Goal: Book appointment/travel/reservation

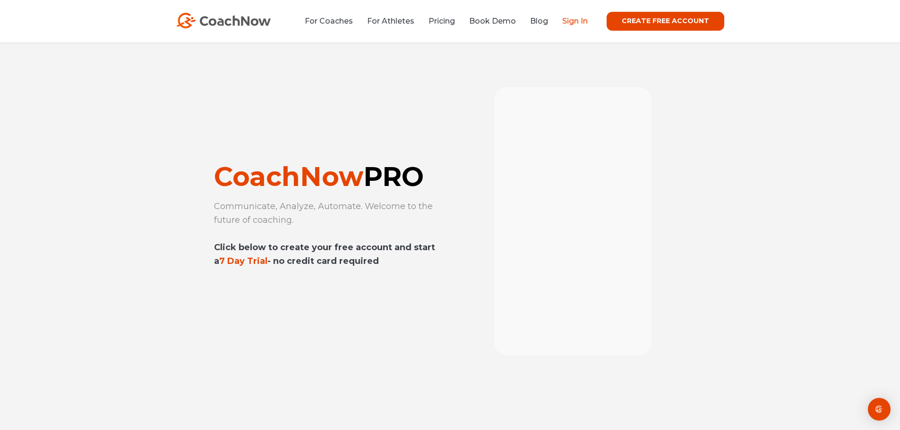
click at [586, 17] on link "Sign In" at bounding box center [574, 21] width 25 height 9
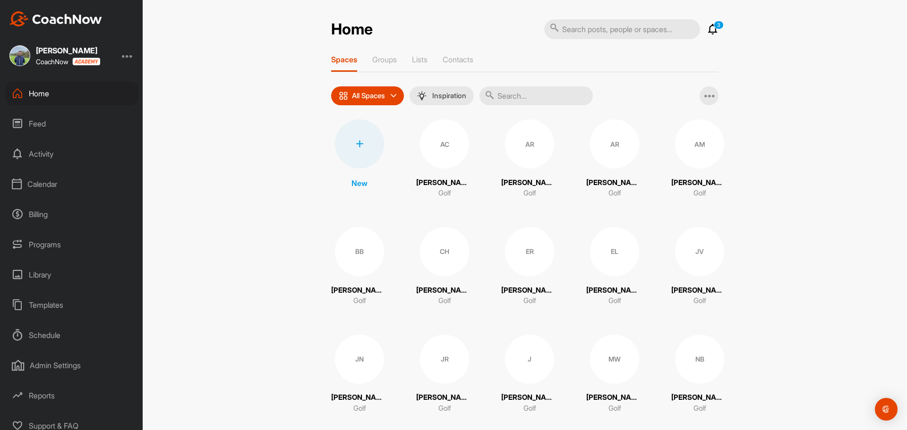
click at [53, 176] on div "Calendar" at bounding box center [71, 184] width 133 height 24
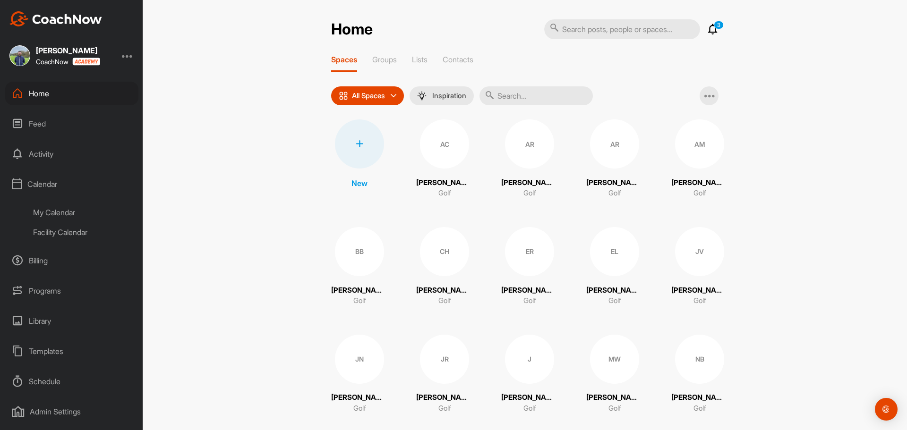
click at [53, 238] on div "Facility Calendar" at bounding box center [82, 232] width 112 height 20
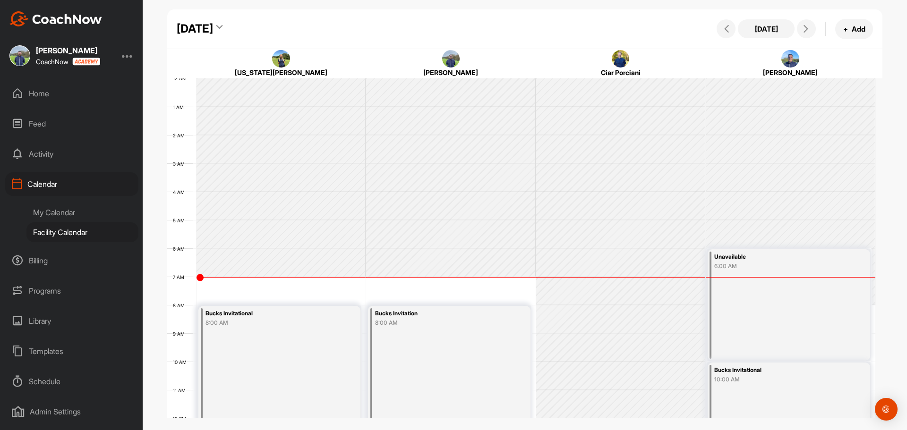
scroll to position [163, 0]
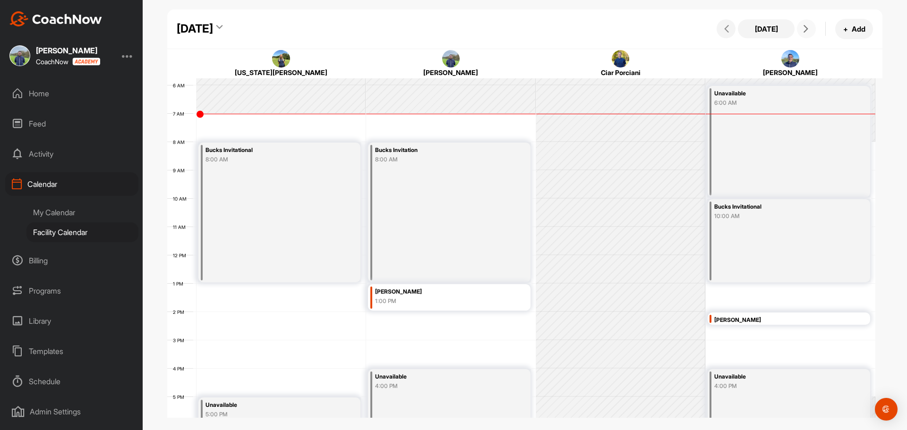
click at [807, 32] on icon at bounding box center [806, 29] width 8 height 8
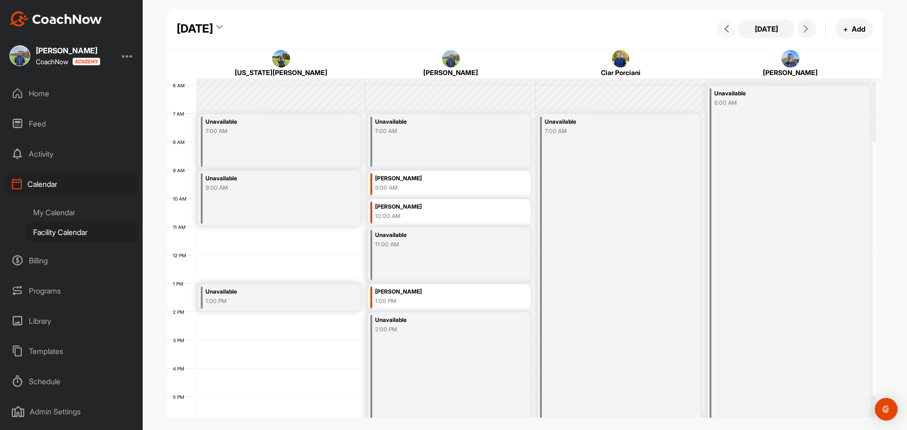
click at [730, 29] on icon at bounding box center [726, 29] width 8 height 8
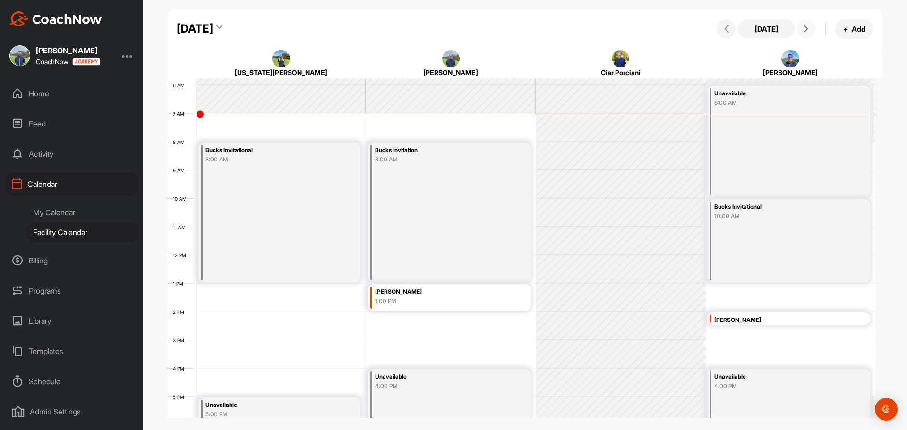
click at [807, 26] on icon at bounding box center [806, 29] width 8 height 8
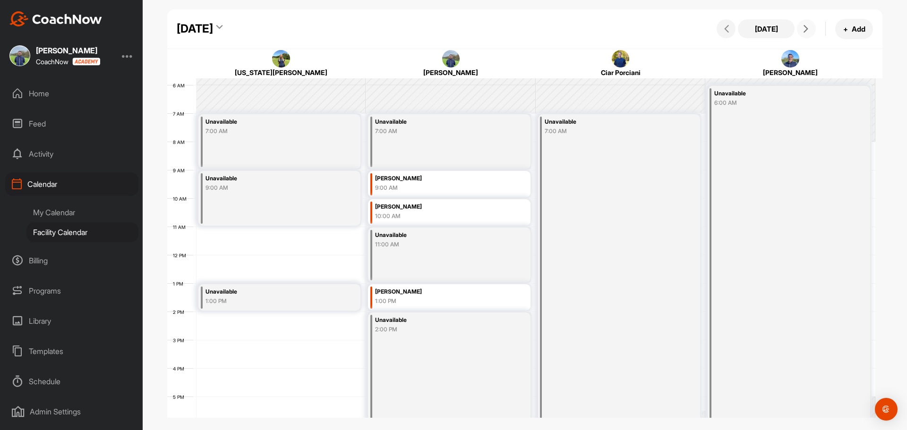
click at [801, 29] on span at bounding box center [805, 29] width 11 height 8
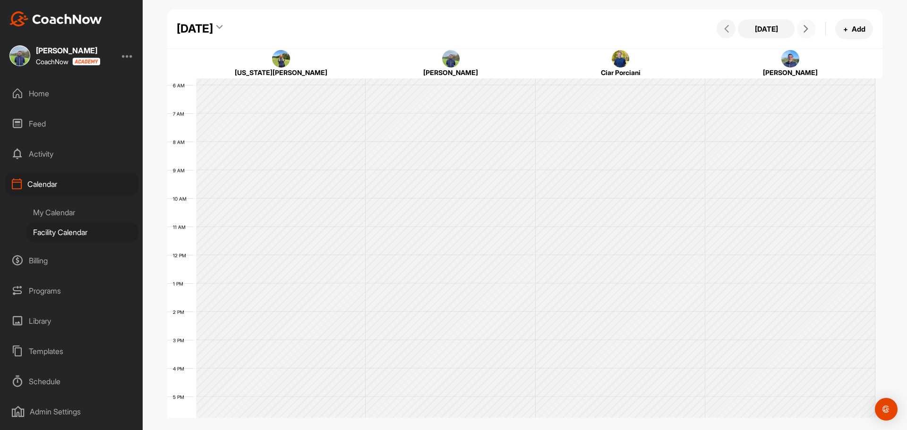
click at [801, 29] on span at bounding box center [805, 29] width 11 height 8
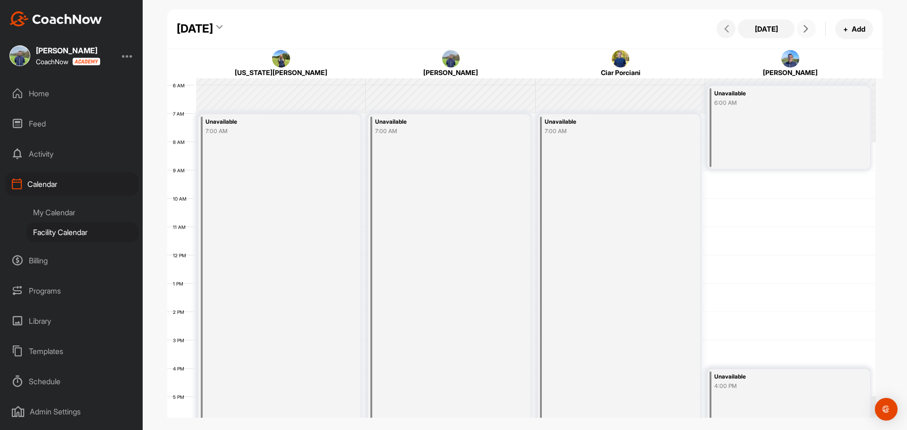
click at [801, 29] on span at bounding box center [805, 29] width 11 height 8
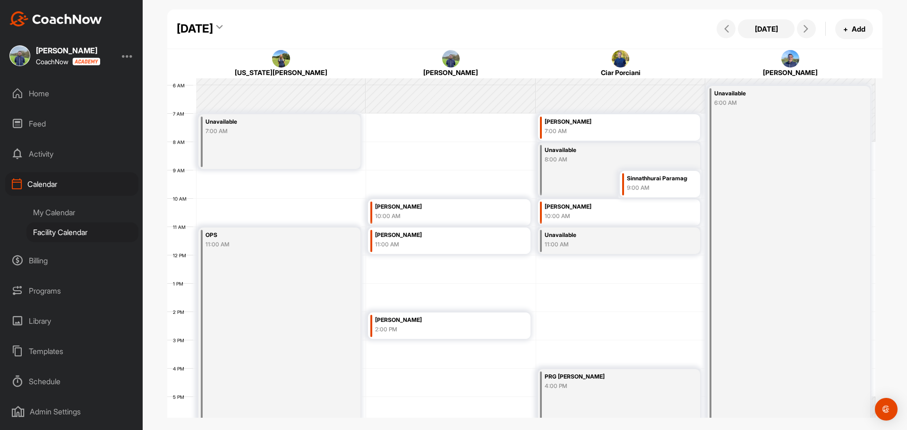
click at [797, 34] on div "Today + Add" at bounding box center [793, 29] width 159 height 20
click at [807, 31] on icon at bounding box center [806, 29] width 8 height 8
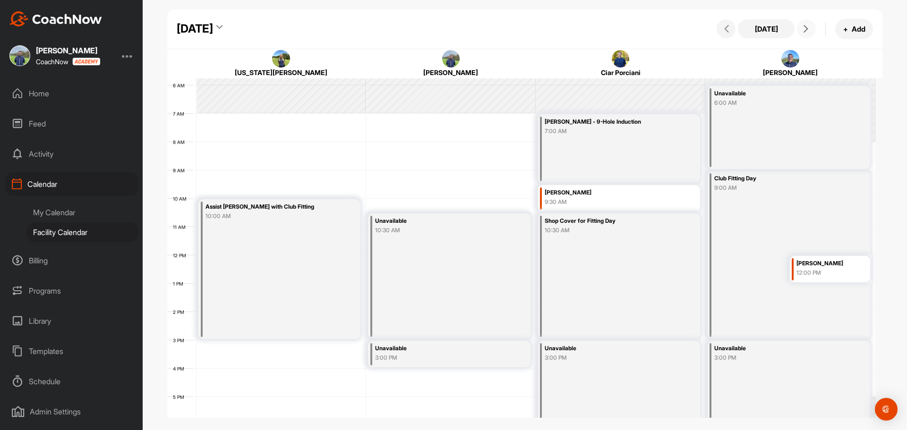
click at [805, 32] on icon at bounding box center [806, 29] width 8 height 8
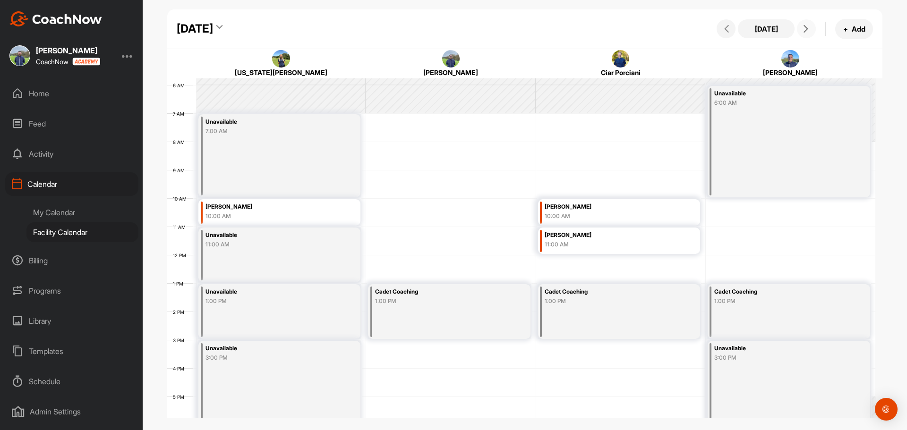
click at [802, 26] on icon at bounding box center [806, 29] width 8 height 8
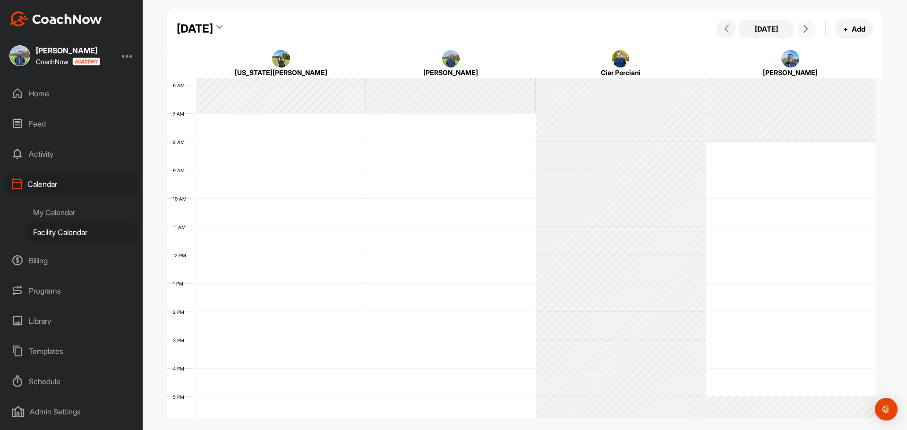
click at [800, 26] on span at bounding box center [805, 29] width 11 height 8
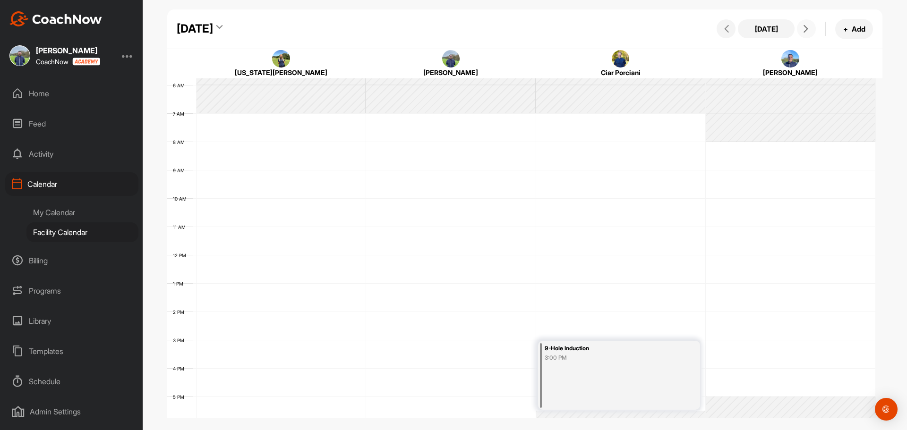
click at [800, 26] on span at bounding box center [805, 29] width 11 height 8
click at [799, 26] on button at bounding box center [806, 28] width 19 height 19
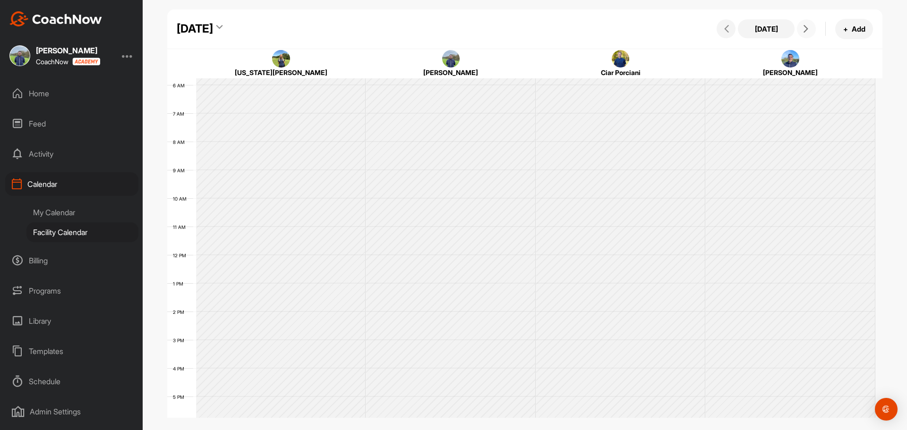
click at [799, 26] on button at bounding box center [806, 28] width 19 height 19
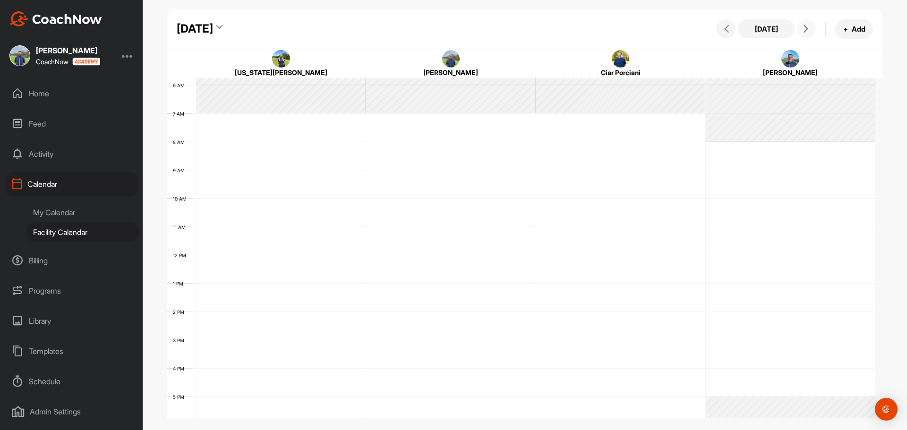
click at [799, 26] on button at bounding box center [806, 28] width 19 height 19
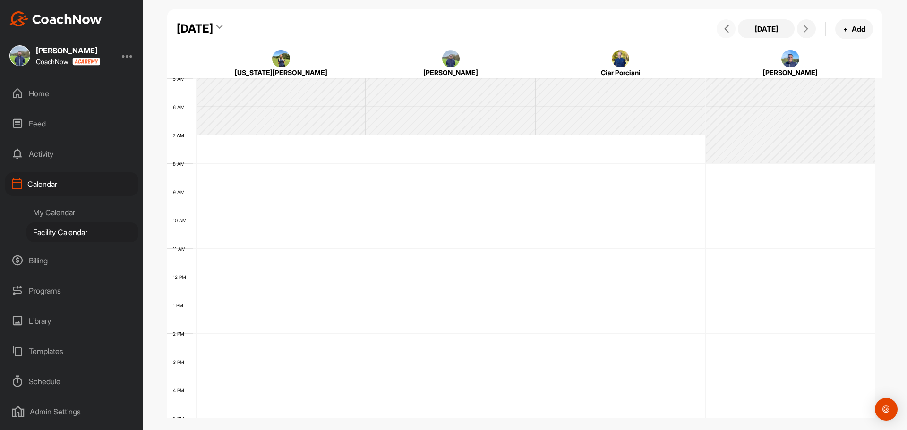
click at [727, 32] on icon at bounding box center [726, 29] width 8 height 8
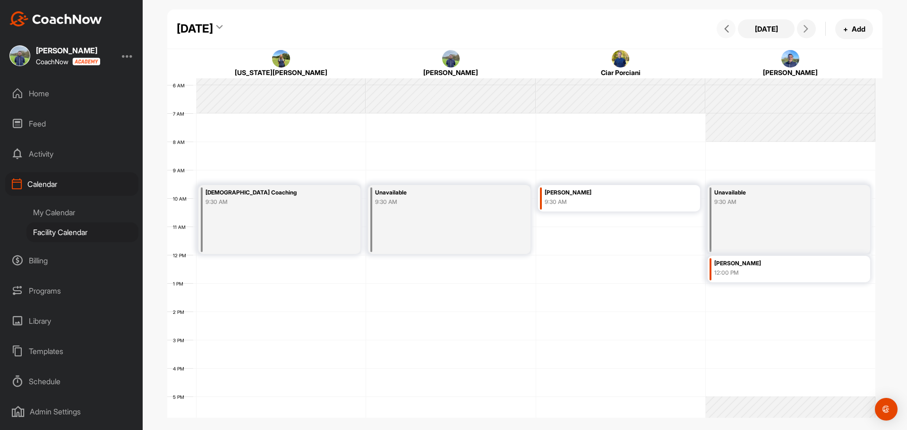
click at [727, 32] on icon at bounding box center [726, 29] width 8 height 8
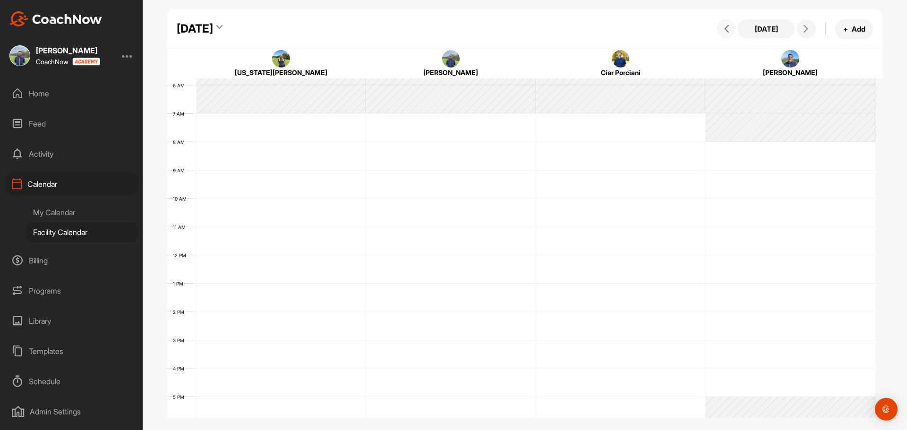
click at [727, 32] on icon at bounding box center [726, 29] width 8 height 8
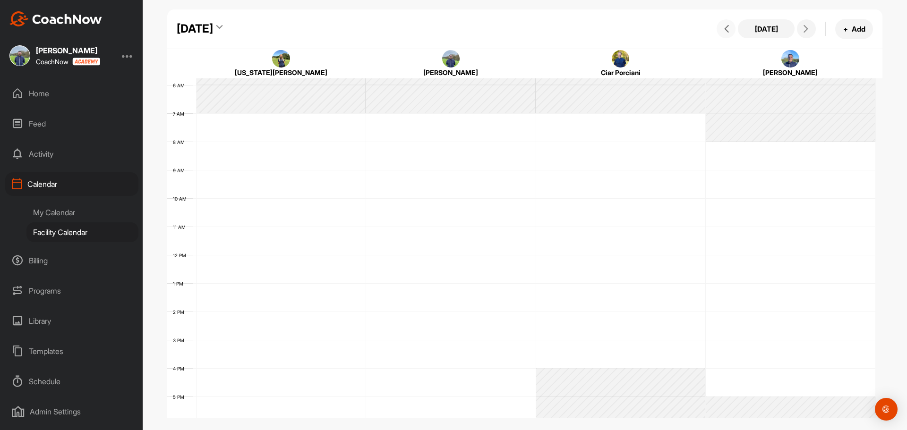
click at [727, 32] on icon at bounding box center [726, 29] width 8 height 8
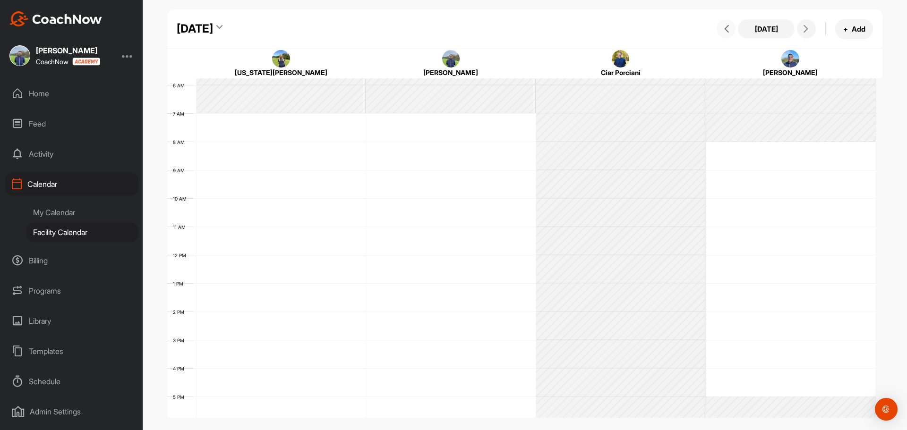
click at [727, 32] on icon at bounding box center [726, 29] width 8 height 8
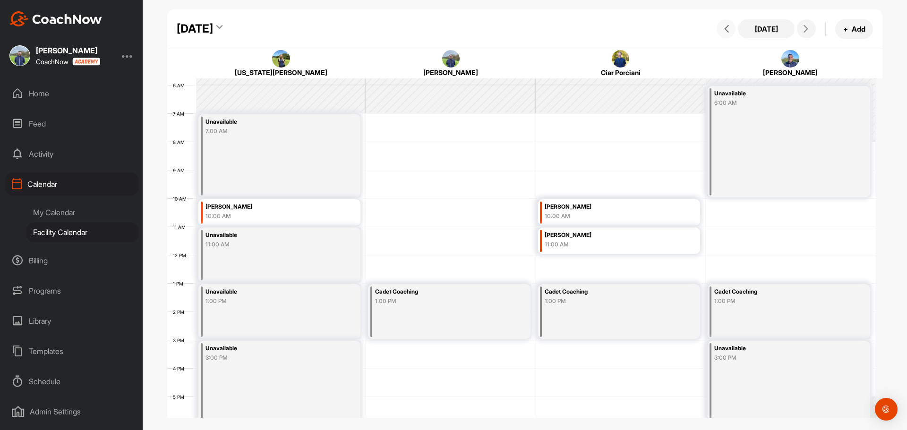
click at [730, 26] on icon at bounding box center [726, 29] width 8 height 8
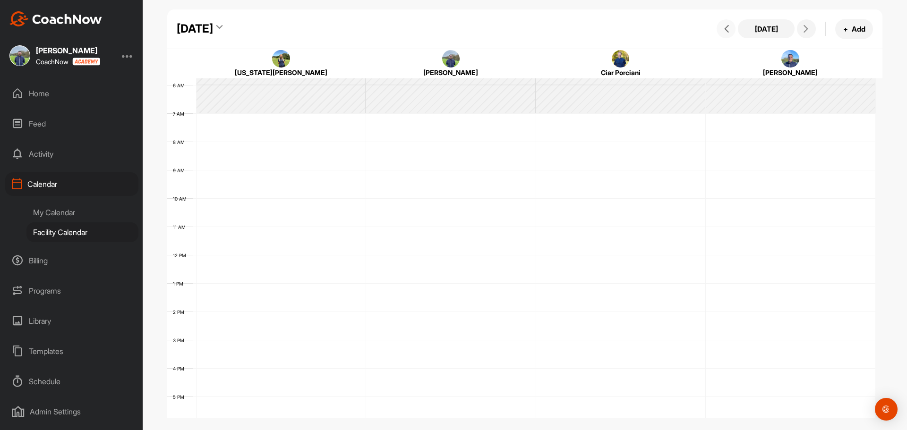
click at [727, 21] on button at bounding box center [725, 28] width 19 height 19
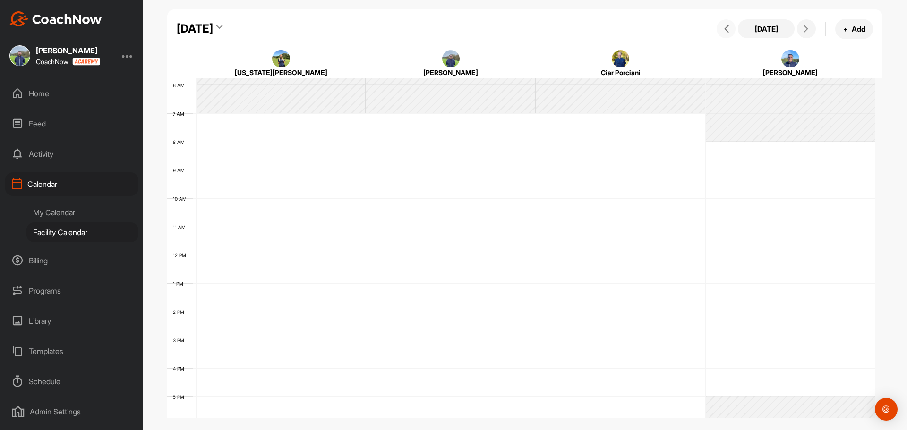
click at [724, 32] on icon at bounding box center [726, 29] width 8 height 8
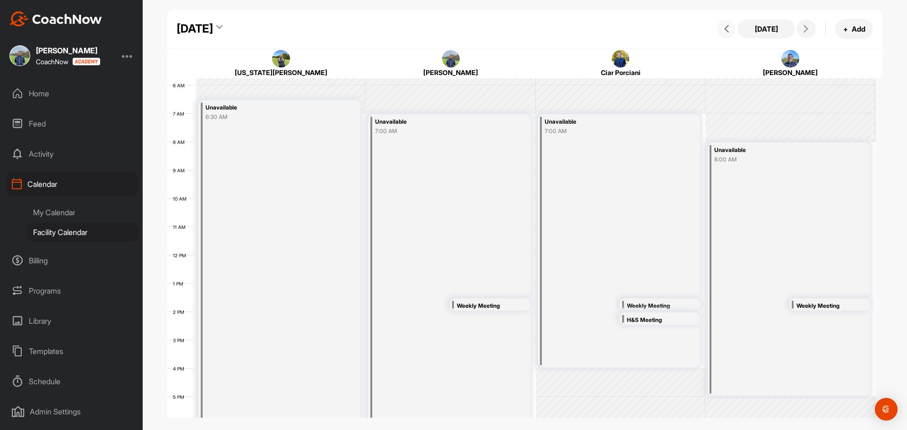
click at [723, 33] on button at bounding box center [725, 28] width 19 height 19
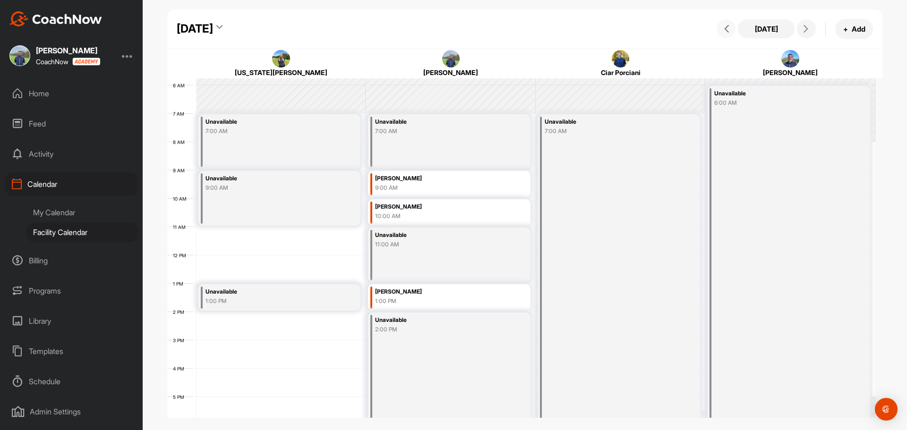
click at [723, 33] on button at bounding box center [725, 28] width 19 height 19
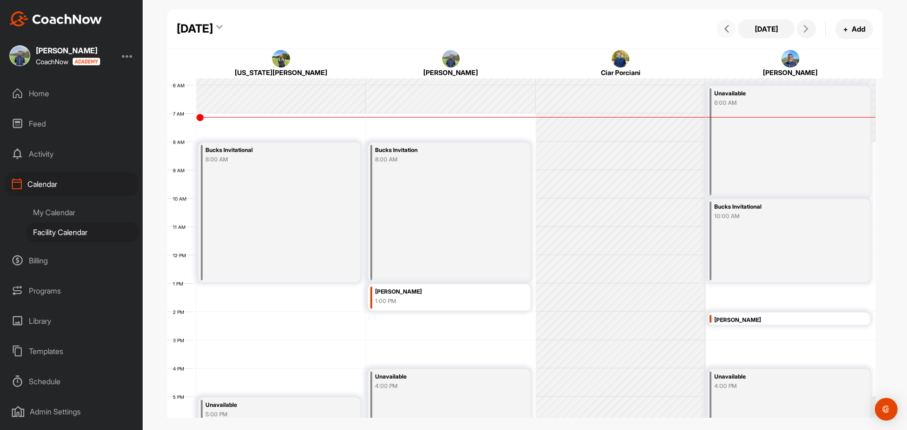
click at [806, 29] on icon at bounding box center [806, 29] width 8 height 8
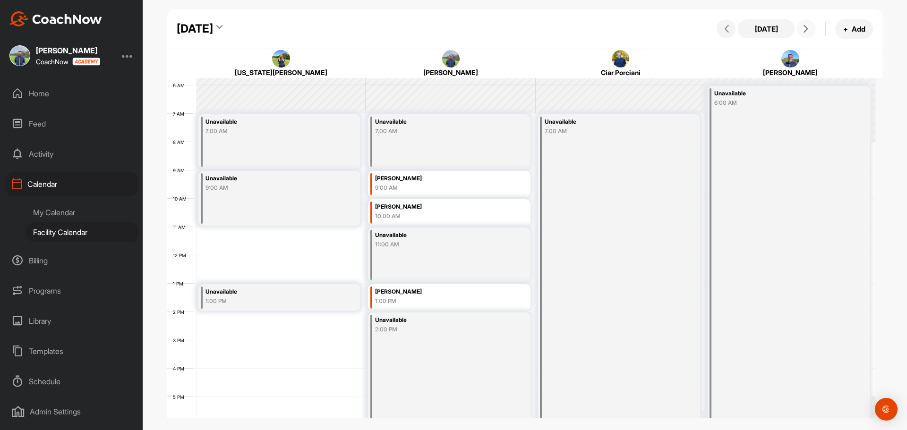
click at [730, 29] on icon at bounding box center [726, 29] width 8 height 8
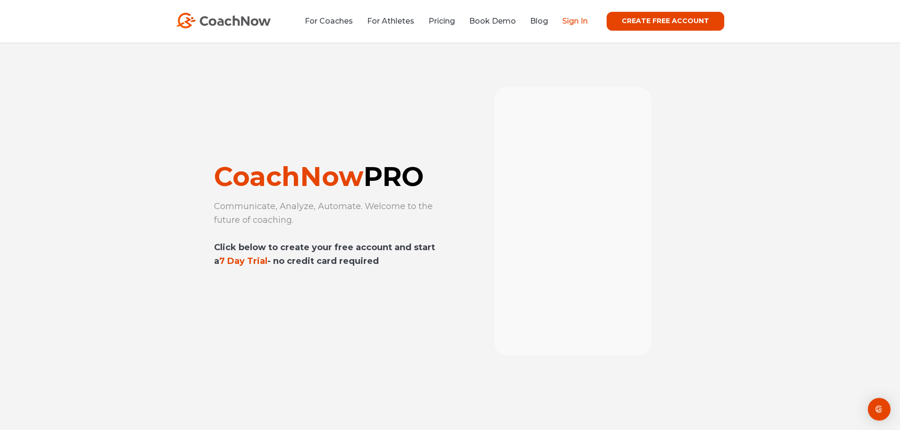
click at [583, 23] on link "Sign In" at bounding box center [574, 21] width 25 height 9
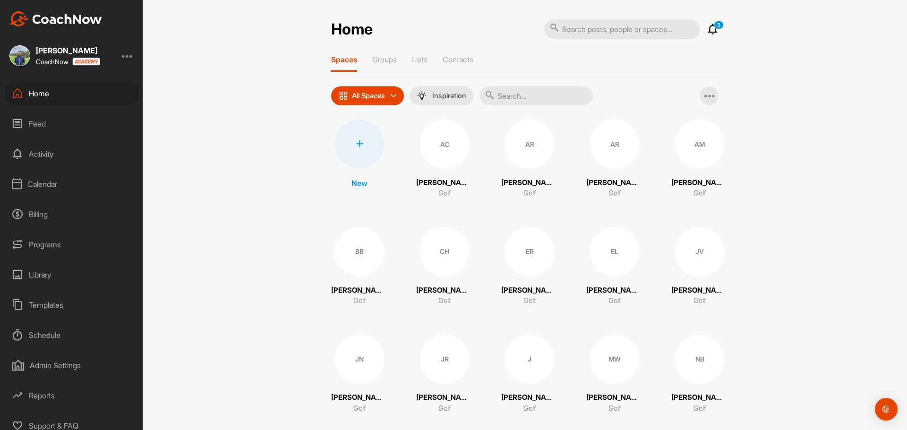
click at [43, 184] on div "Calendar" at bounding box center [71, 184] width 133 height 24
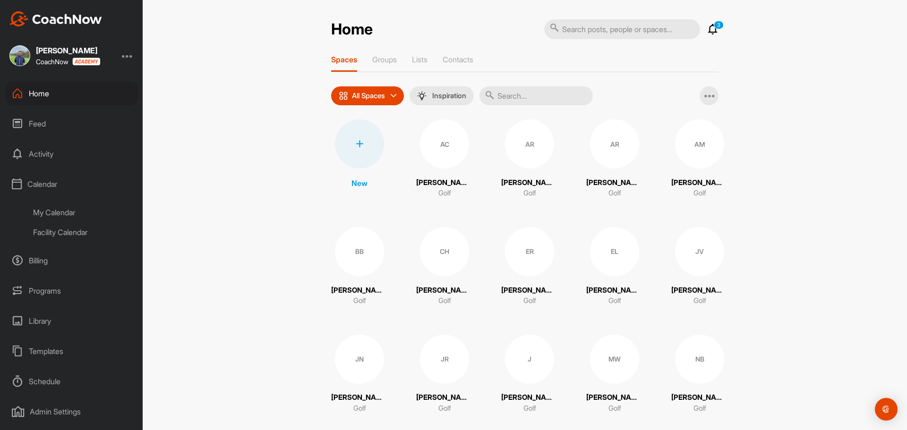
click at [68, 232] on div "Facility Calendar" at bounding box center [82, 232] width 112 height 20
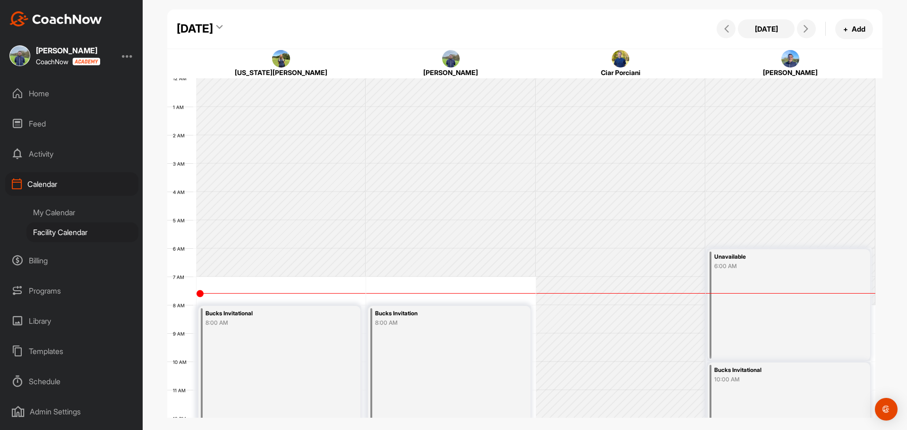
scroll to position [163, 0]
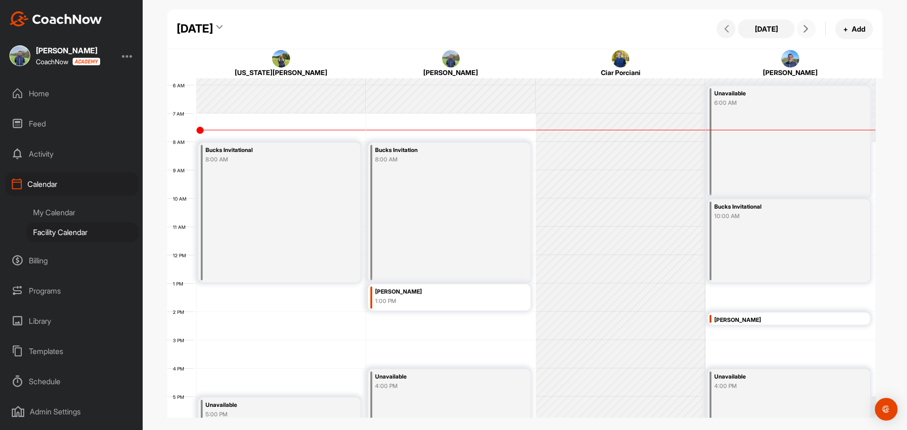
click at [813, 28] on button at bounding box center [806, 28] width 19 height 19
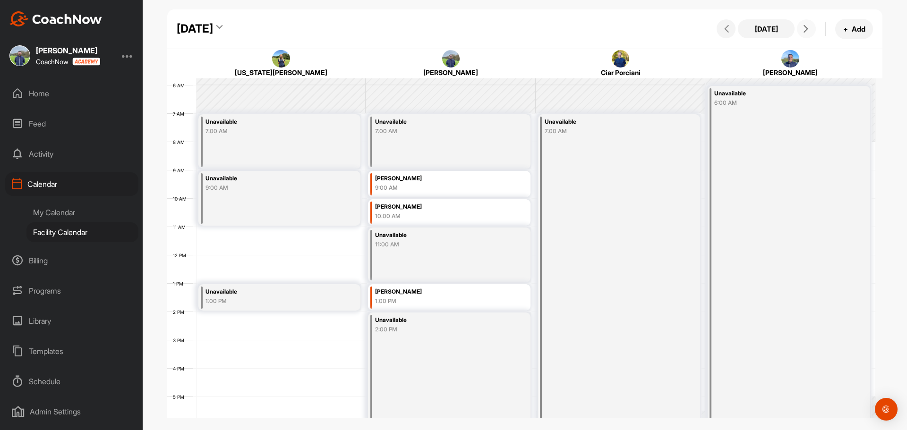
click at [813, 28] on button at bounding box center [806, 28] width 19 height 19
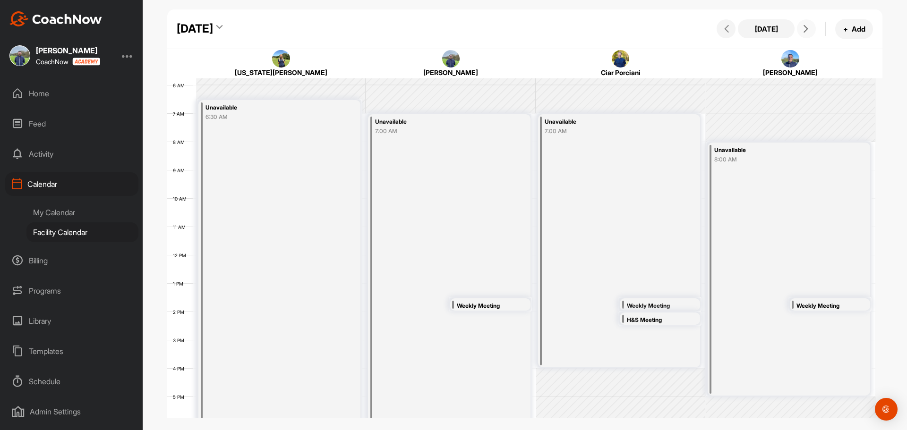
click at [804, 37] on button at bounding box center [806, 28] width 19 height 19
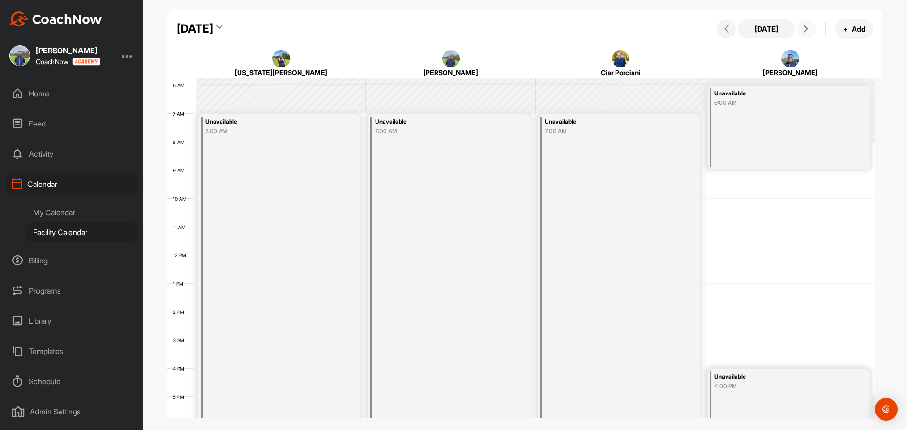
click at [804, 37] on button at bounding box center [806, 28] width 19 height 19
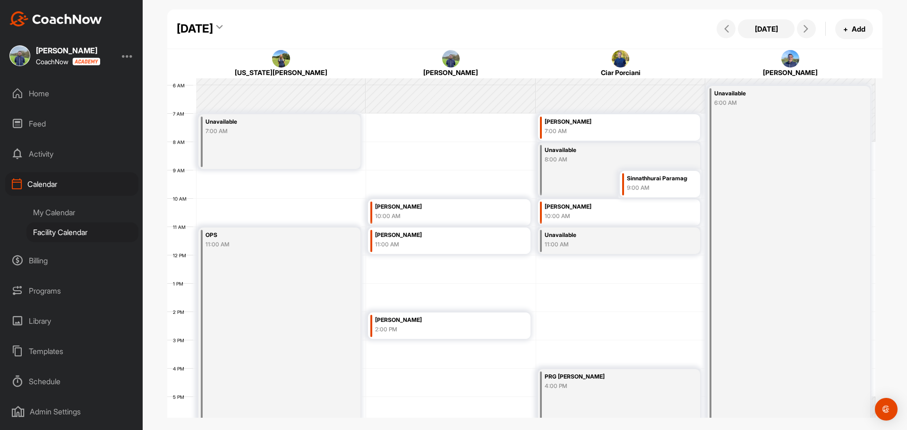
click at [704, 28] on div "Friday, August 29, 2025 Today + Add" at bounding box center [524, 29] width 715 height 40
click at [717, 25] on button at bounding box center [725, 28] width 19 height 19
